Goal: Book appointment/travel/reservation

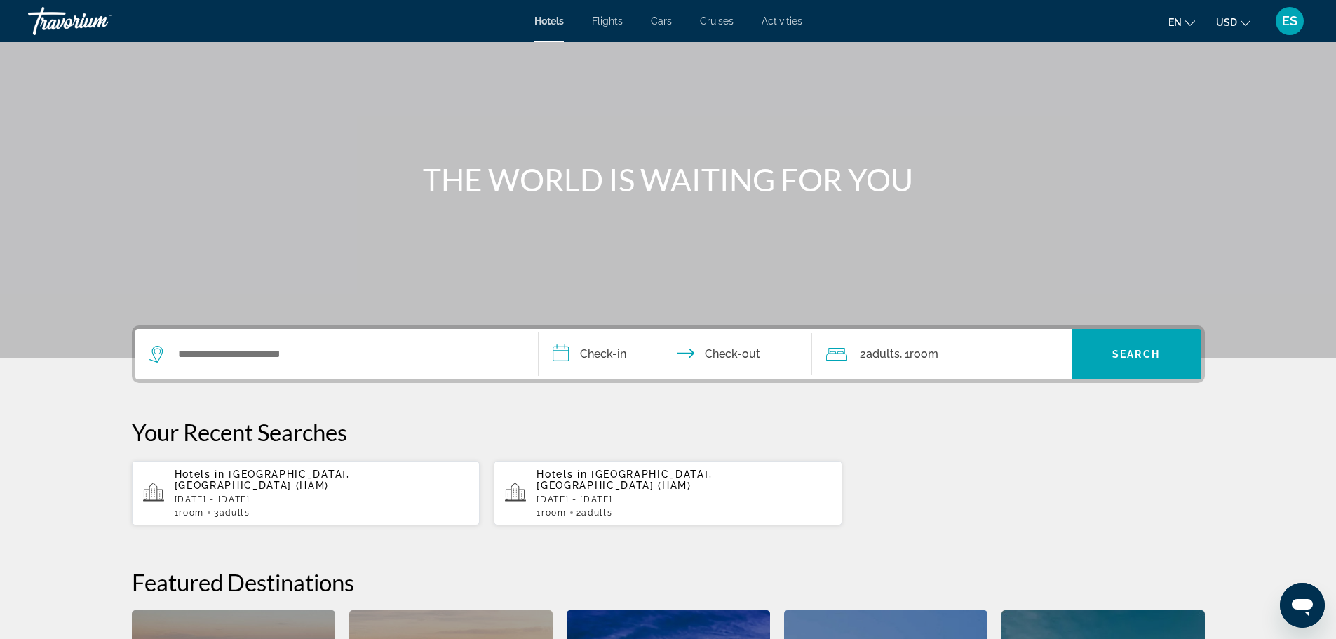
scroll to position [70, 0]
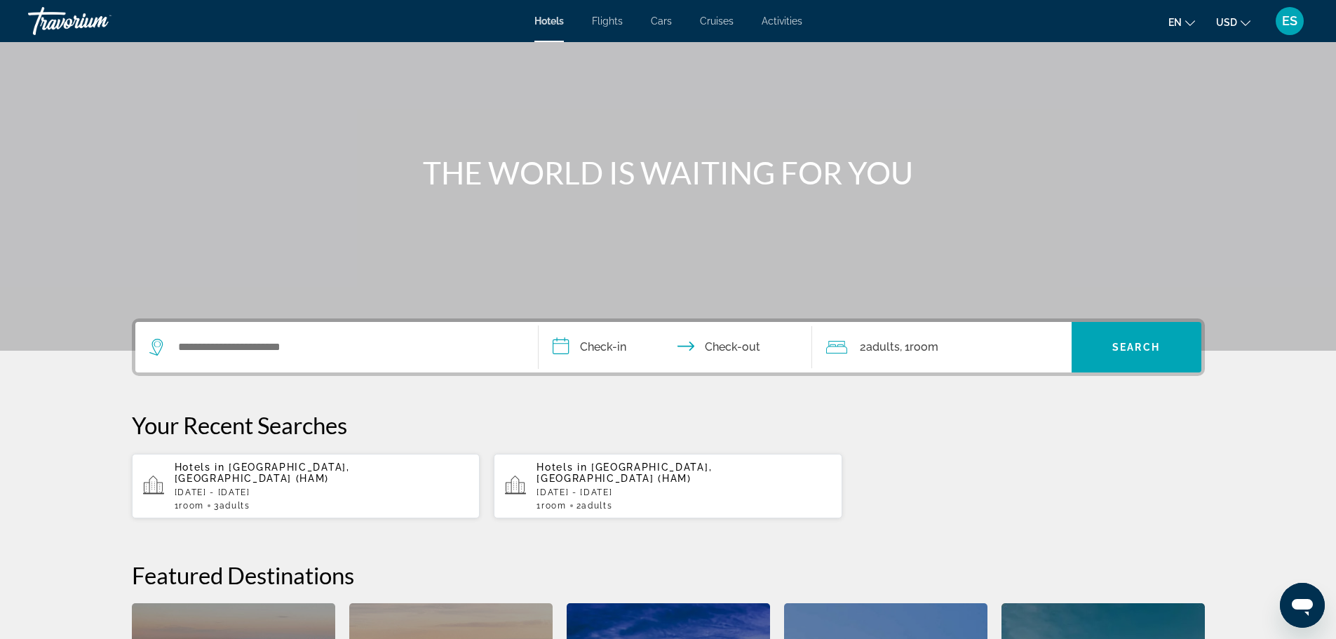
click at [364, 487] on p "[DATE] - [DATE]" at bounding box center [322, 492] width 295 height 10
